Goal: Task Accomplishment & Management: Use online tool/utility

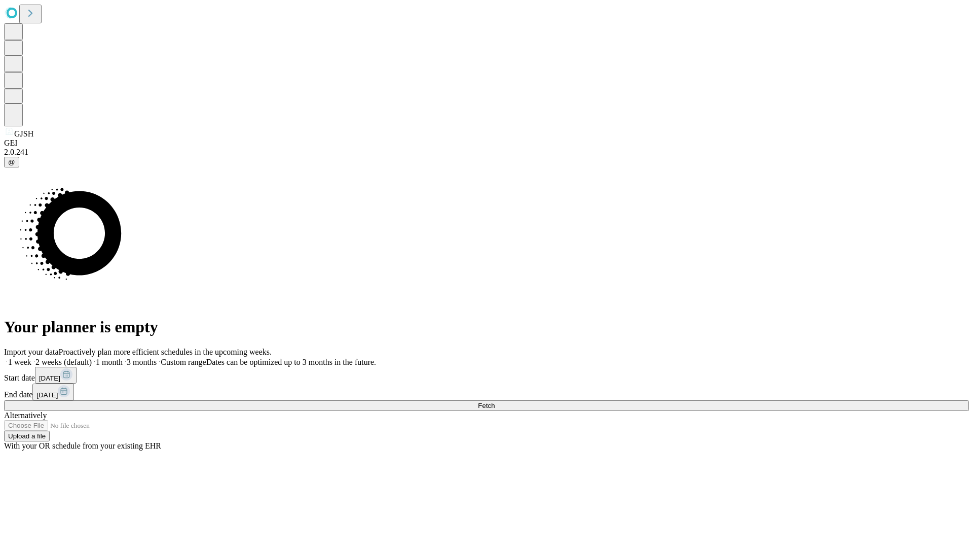
click at [495, 402] on span "Fetch" at bounding box center [486, 406] width 17 height 8
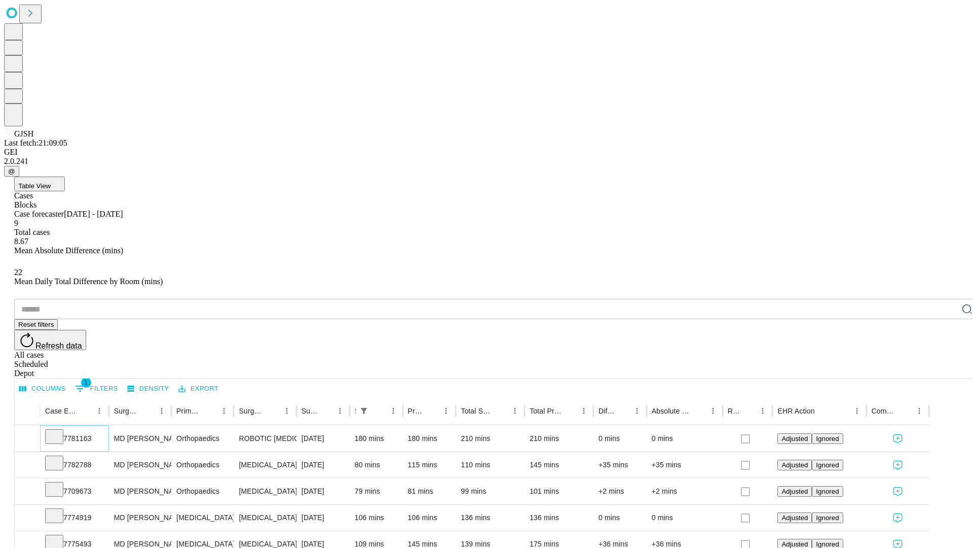
click at [59, 430] on icon at bounding box center [54, 435] width 10 height 10
